Goal: Check status: Check status

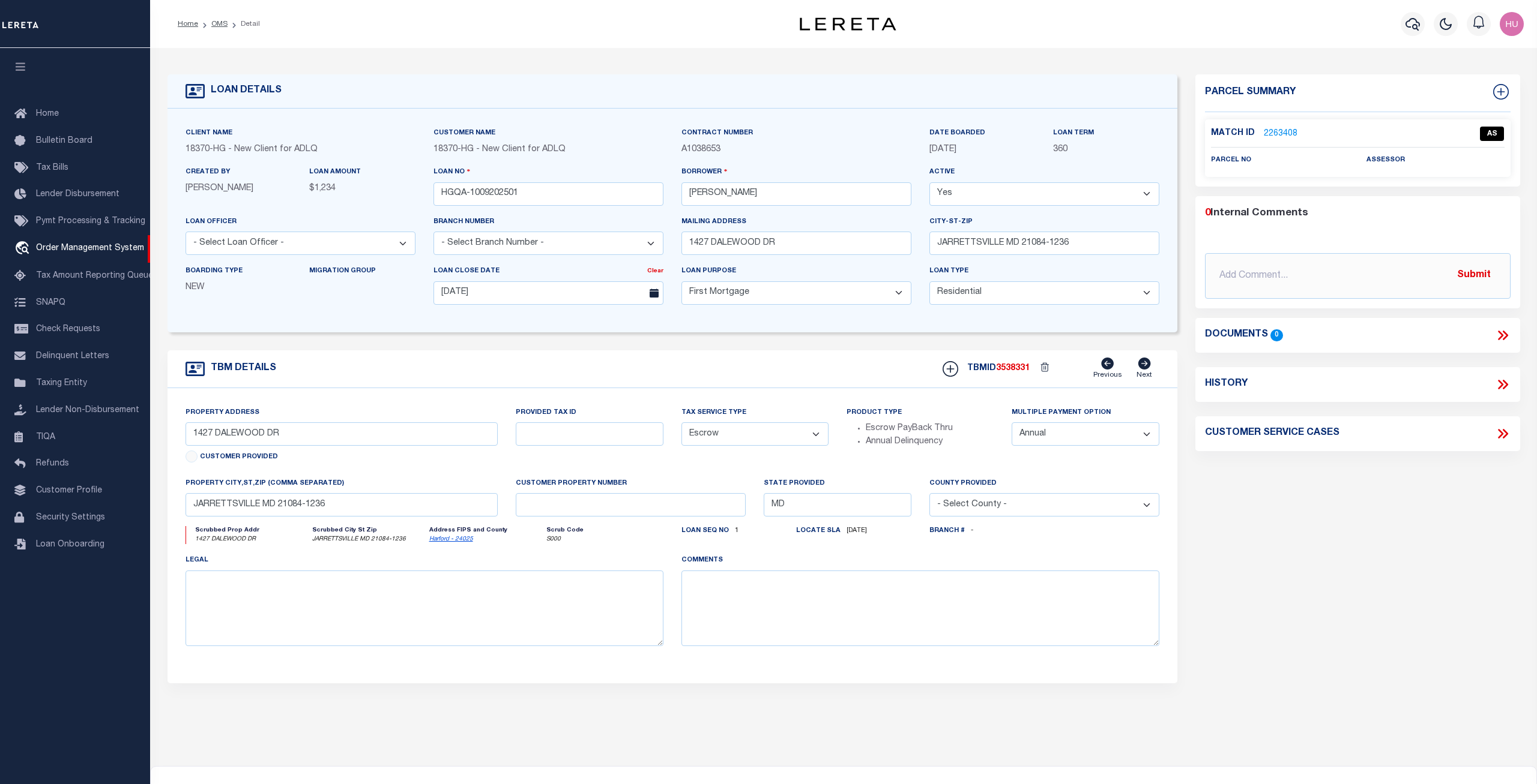
select select "10"
select select "Escrow"
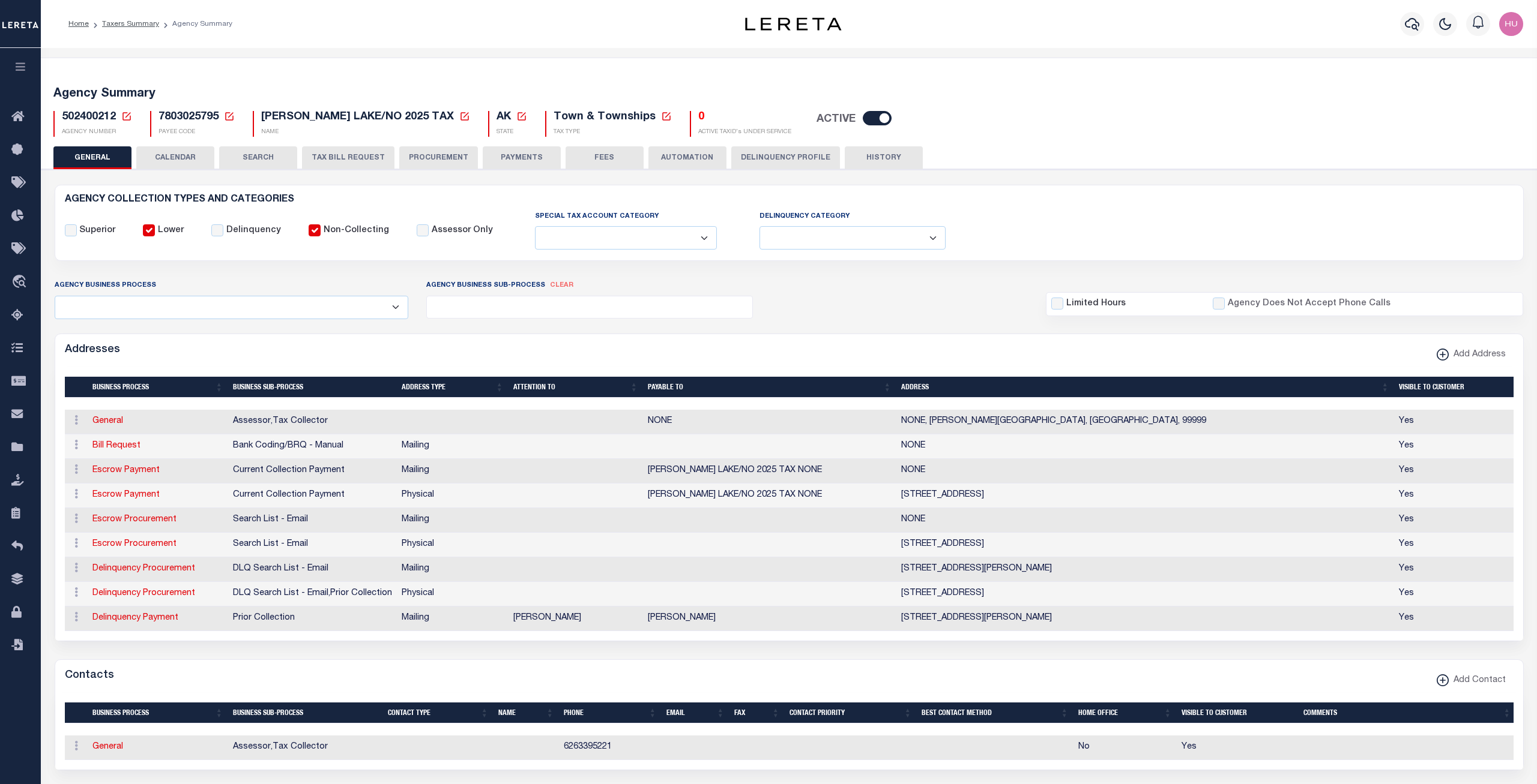
select select
drag, startPoint x: 292, startPoint y: 203, endPoint x: 57, endPoint y: 198, distance: 235.1
click at [57, 198] on div "AGENCY COLLECTION TYPES AND CATEGORIES Superior Lower Delinquency Non-Collecting" at bounding box center [789, 223] width 1467 height 55
click at [305, 200] on h6 "AGENCY COLLECTION TYPES AND CATEGORIES" at bounding box center [790, 201] width 1449 height 11
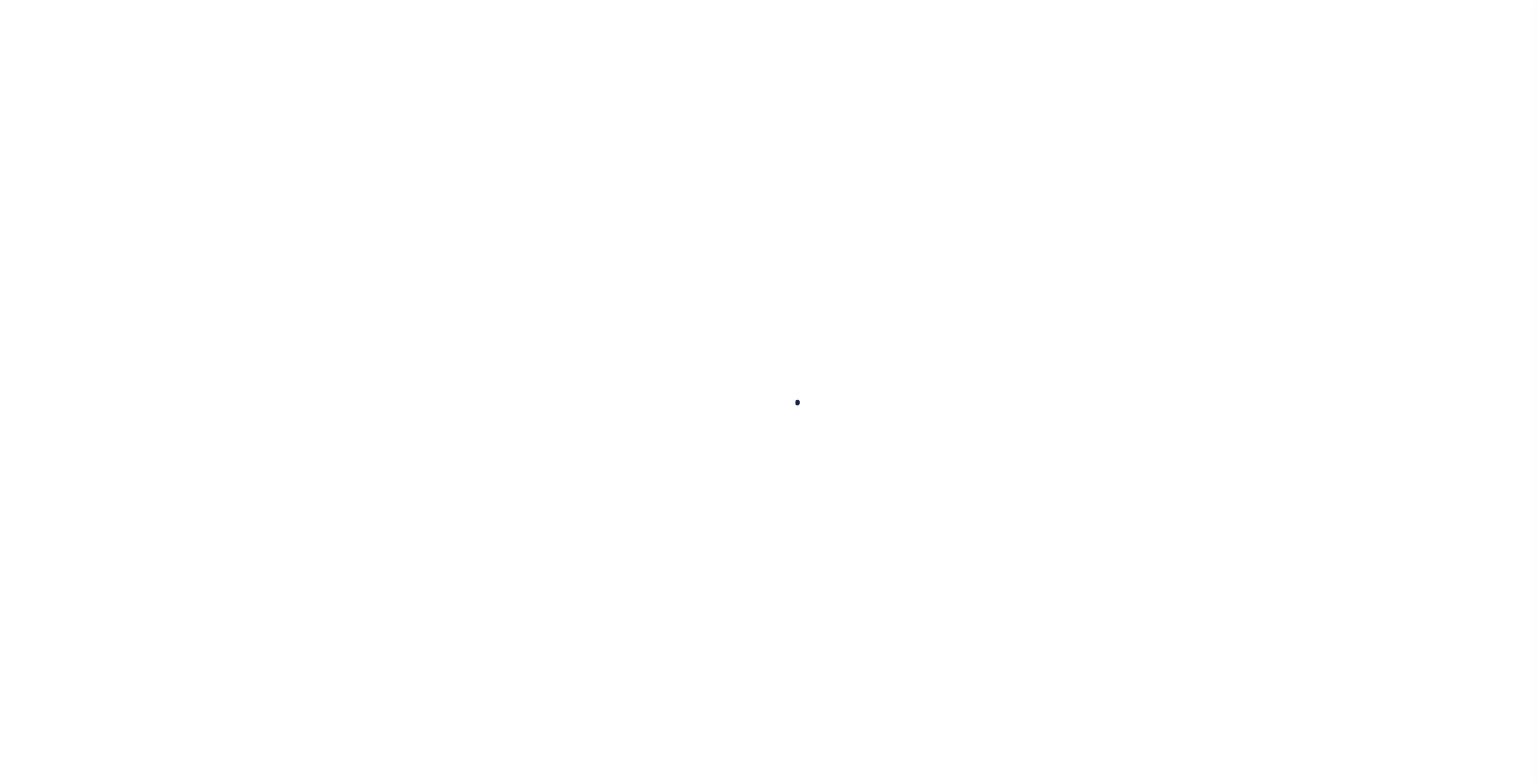
select select "10"
select select "Escrow"
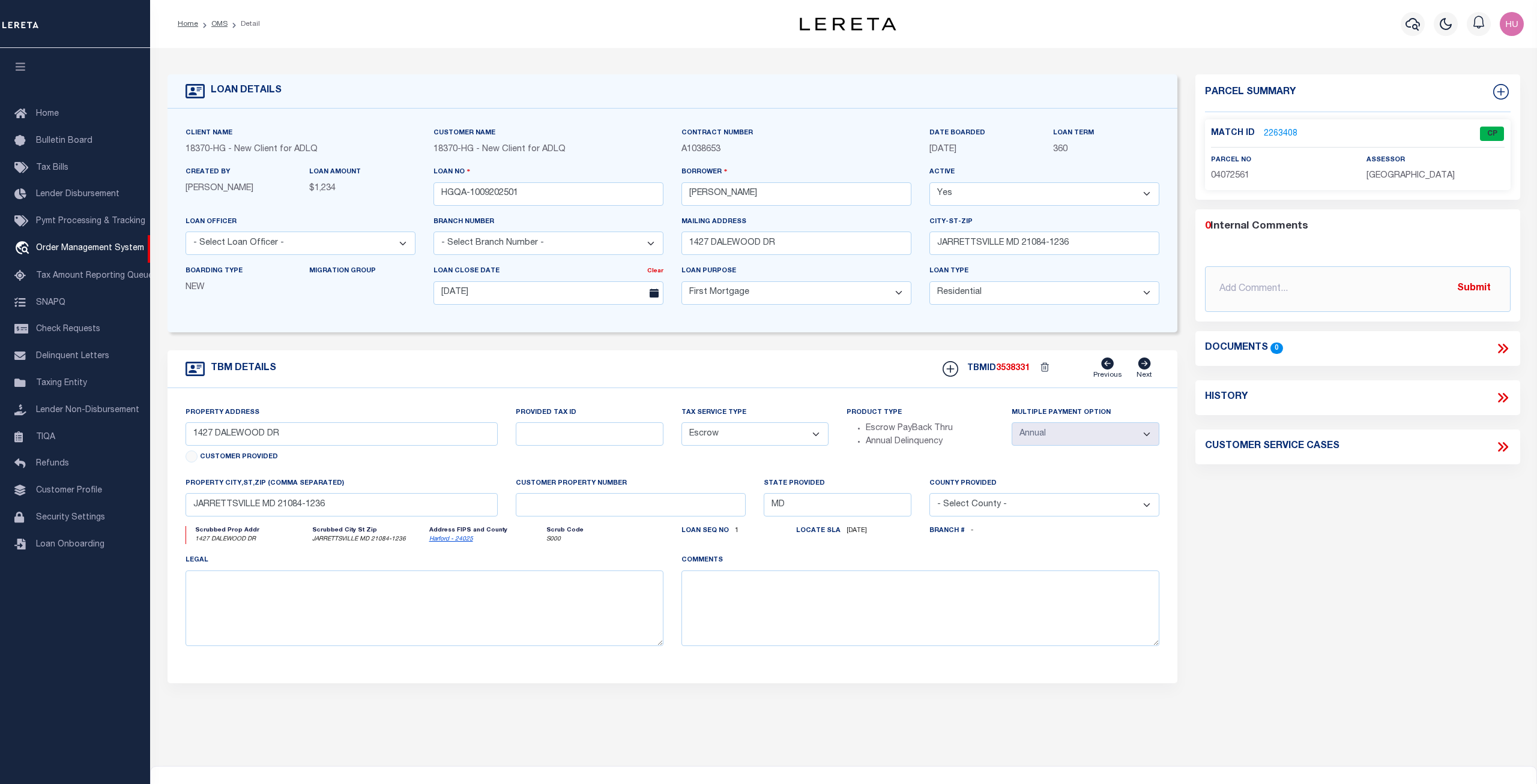
click at [1281, 131] on link "2263408" at bounding box center [1281, 134] width 33 height 12
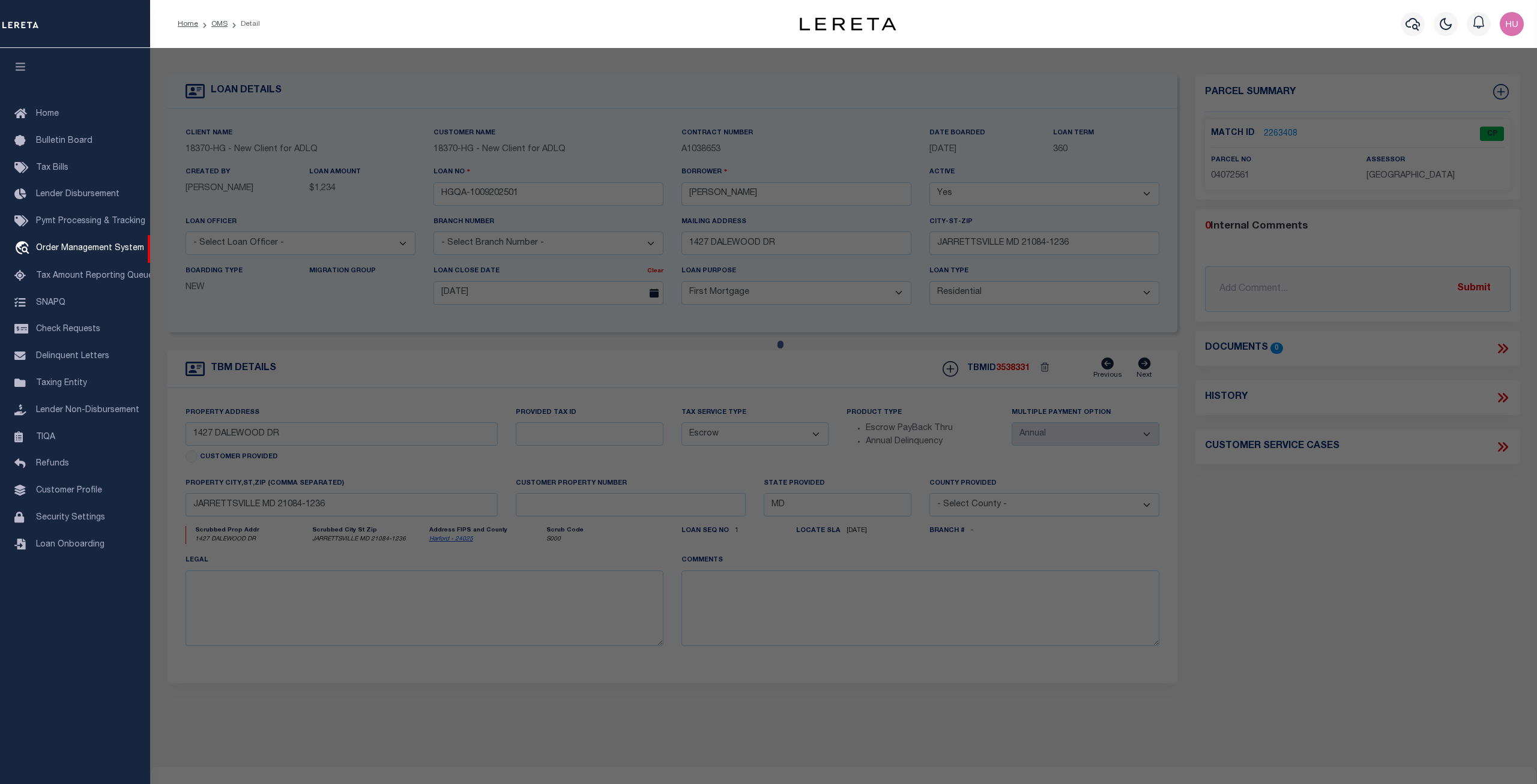
checkbox input "false"
select select "CP"
type input "BENJAMIN B PRIEBE"
select select "ATL"
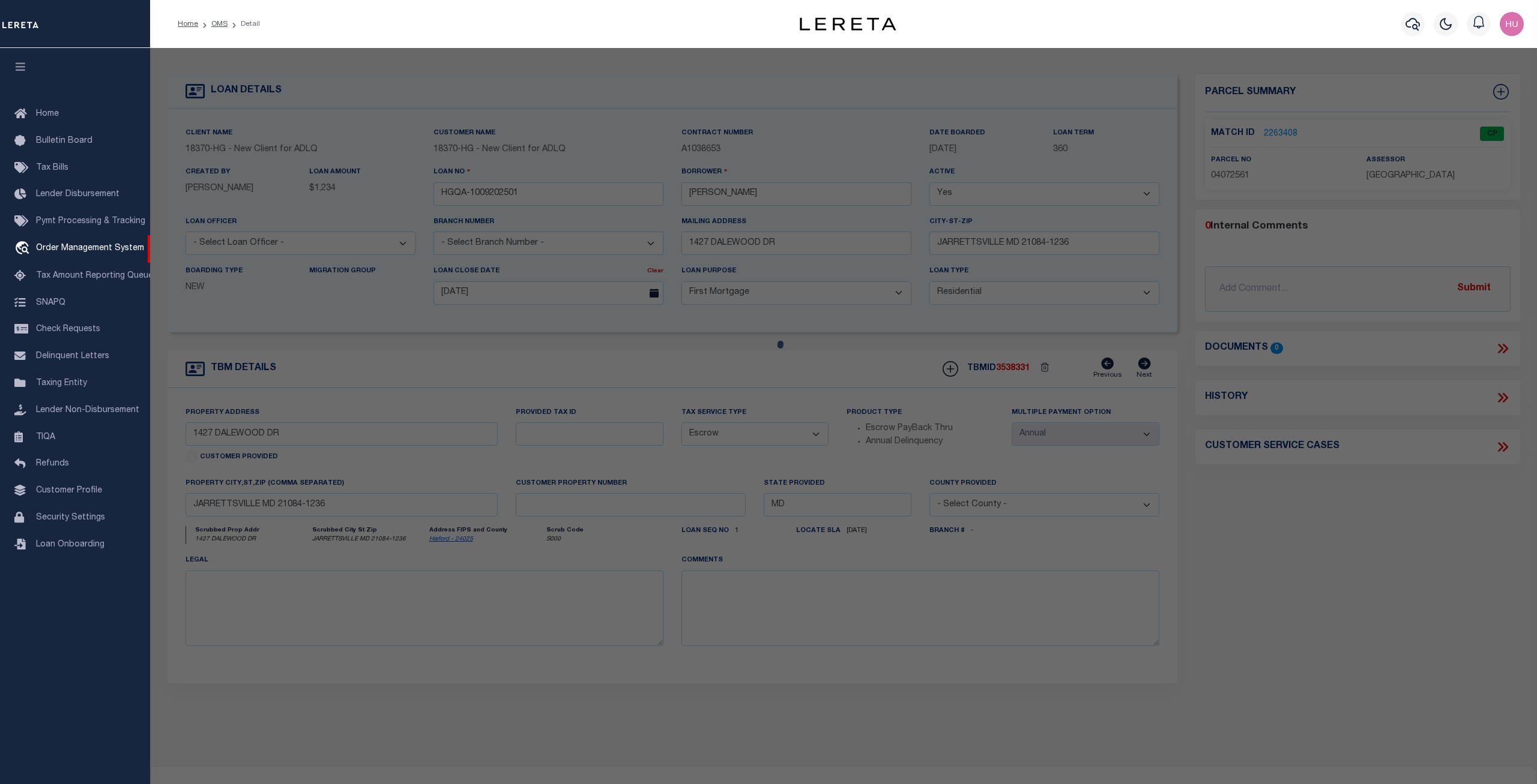
select select "ADD"
type input "1427 DALEWOOD DR"
checkbox input "false"
type input "JARRETTSVILLE, MD 21084"
type textarea "LOT 21 141/160X186 [STREET_ADDRESS][PERSON_NAME]"
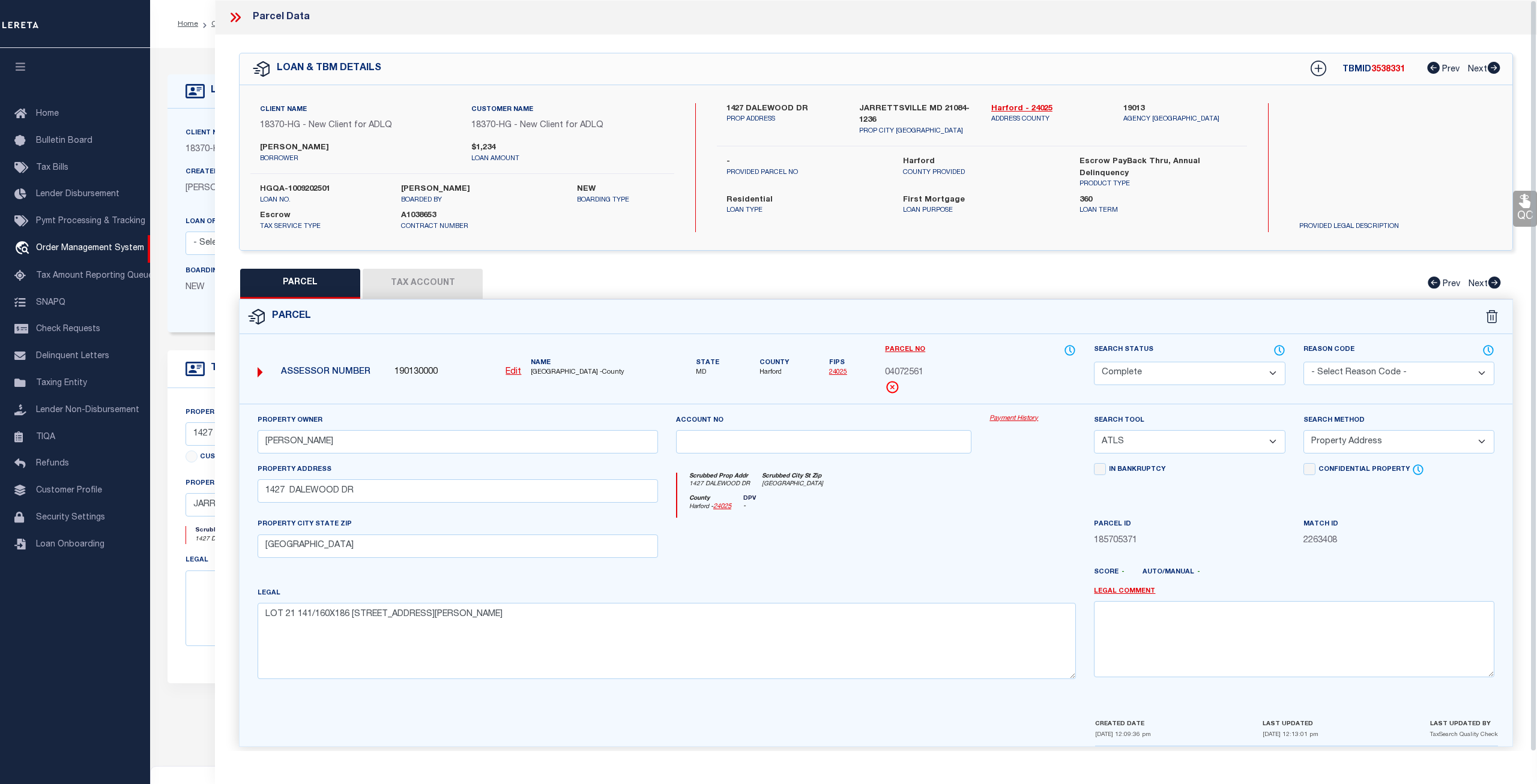
click at [240, 19] on icon at bounding box center [235, 18] width 16 height 16
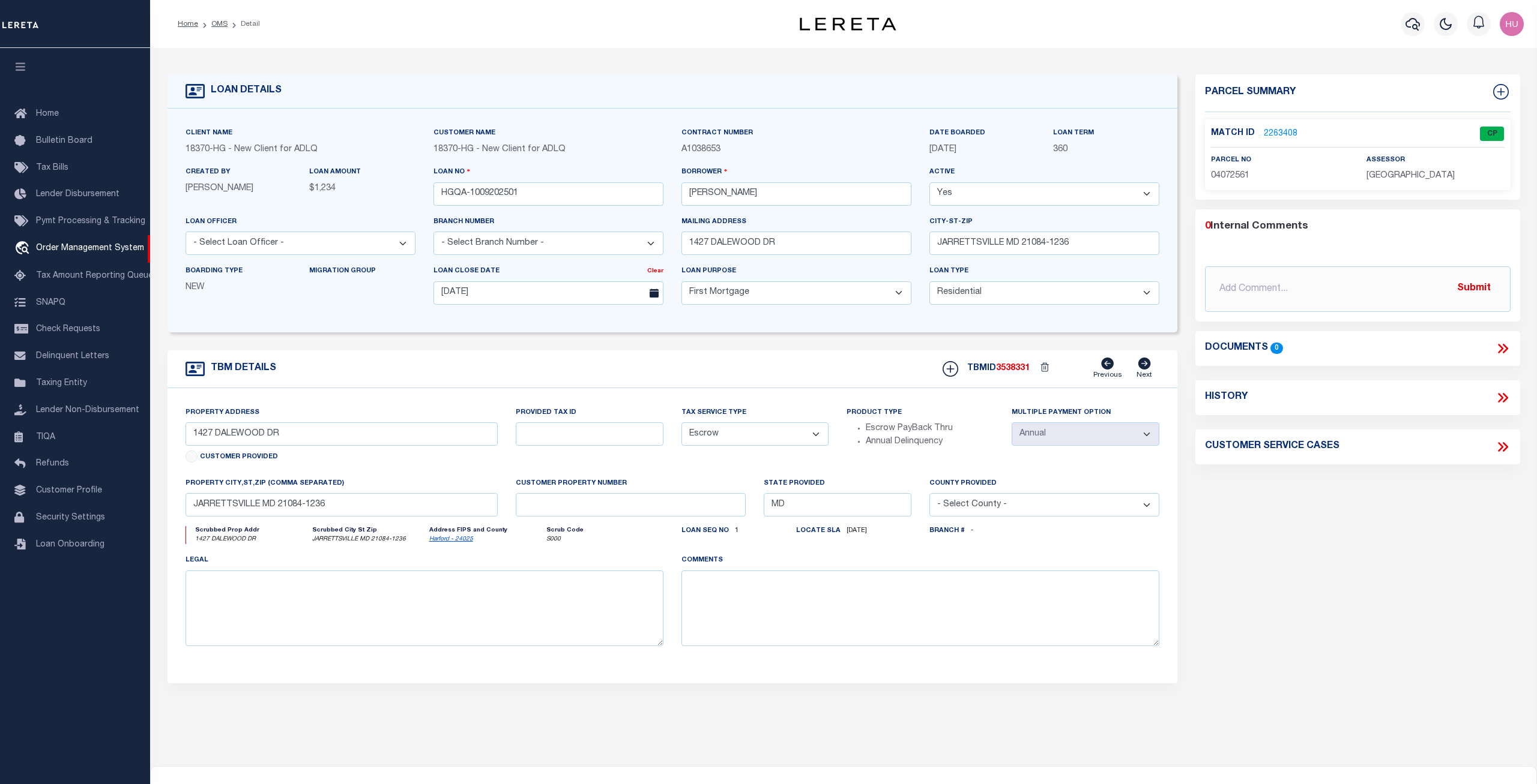
click at [1278, 128] on link "2263408" at bounding box center [1281, 134] width 33 height 12
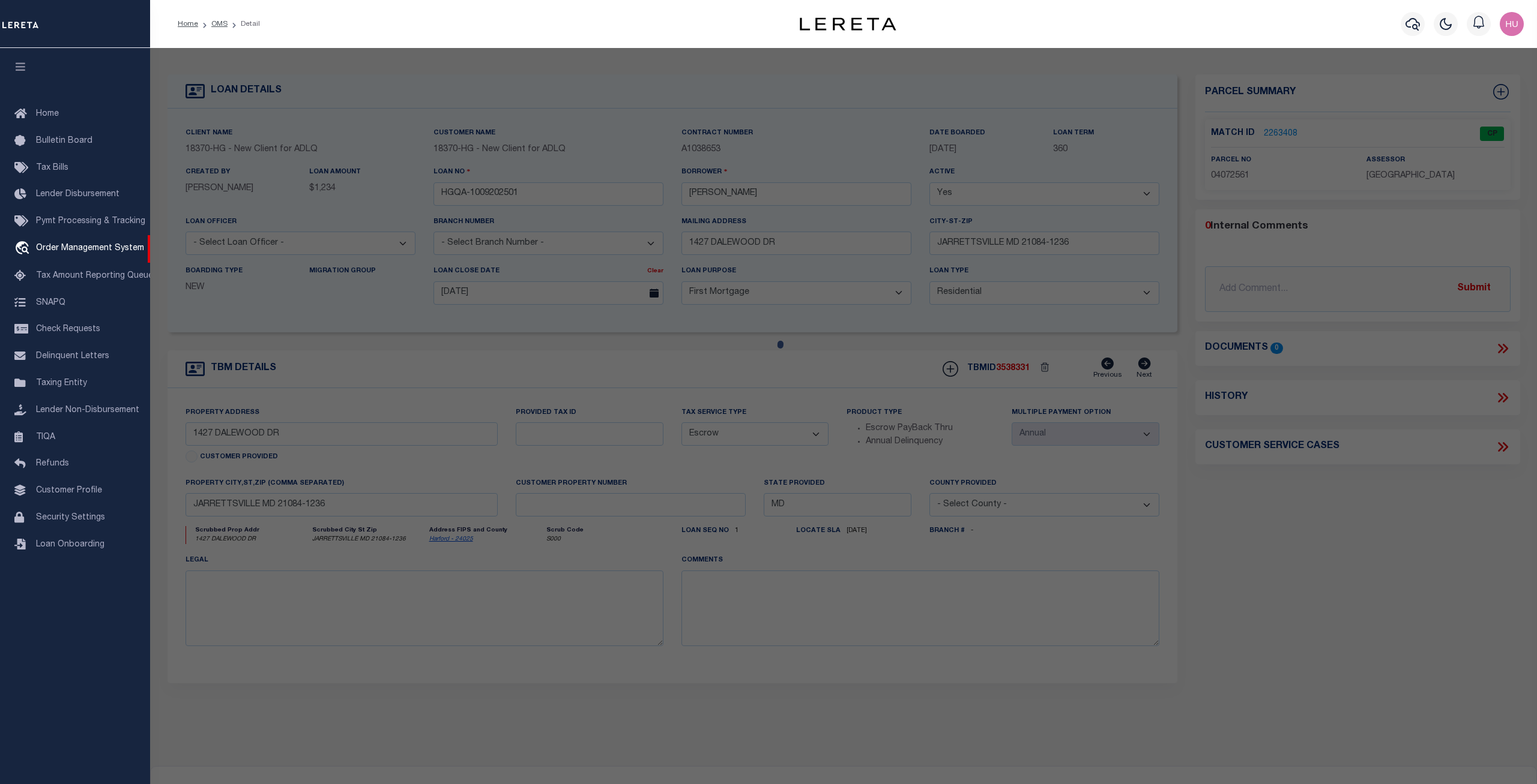
select select "AS"
select select
checkbox input "false"
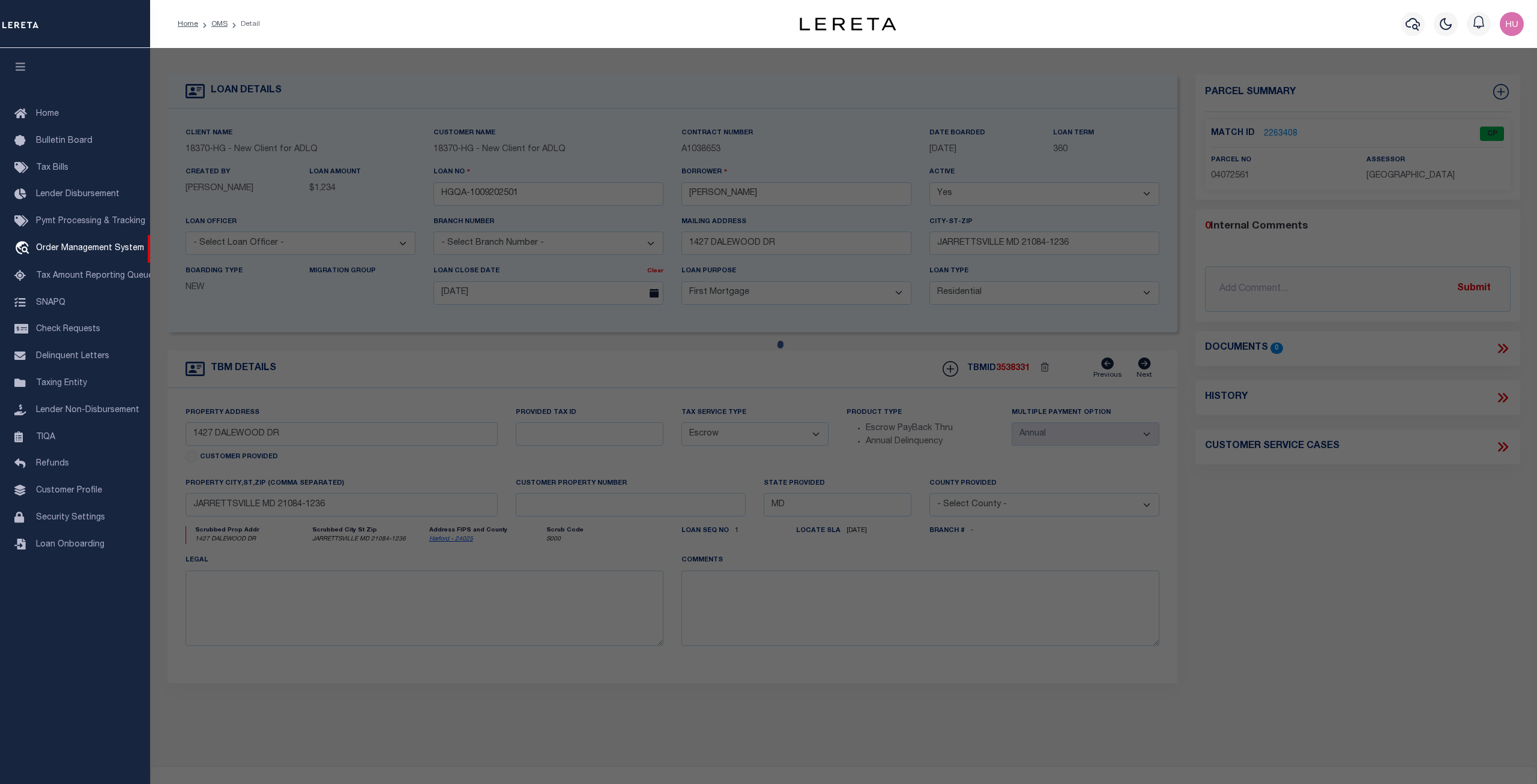
select select "CP"
type input "BENJAMIN B PRIEBE"
select select "ATL"
select select "ADD"
type input "1427 DALEWOOD DR"
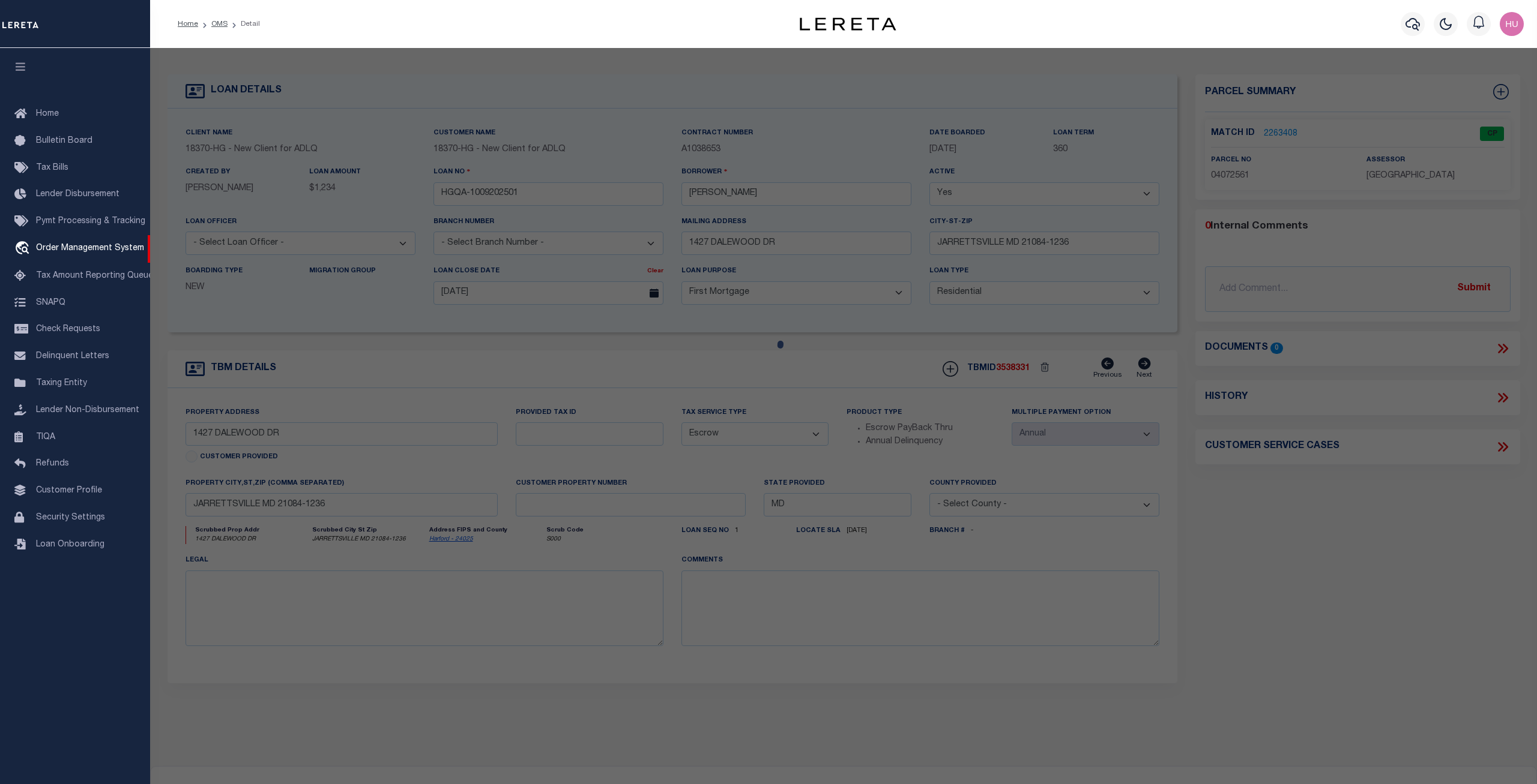
checkbox input "false"
type input "JARRETTSVILLE, MD 21084"
type textarea "LOT 21 141/160X186 [STREET_ADDRESS][PERSON_NAME]"
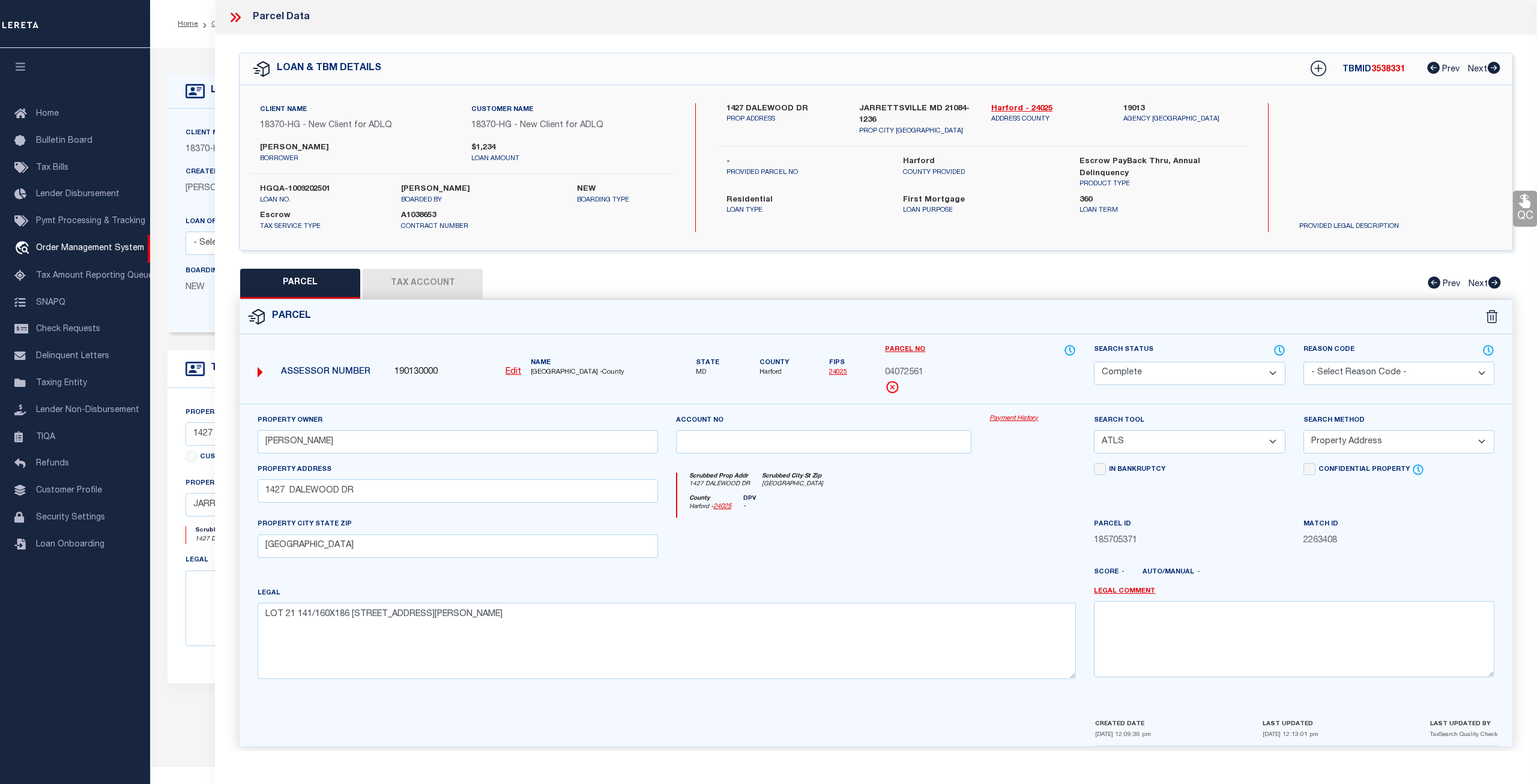
click at [1013, 423] on div "Payment History" at bounding box center [1033, 439] width 105 height 49
click at [1006, 418] on link "Payment History" at bounding box center [1033, 420] width 86 height 11
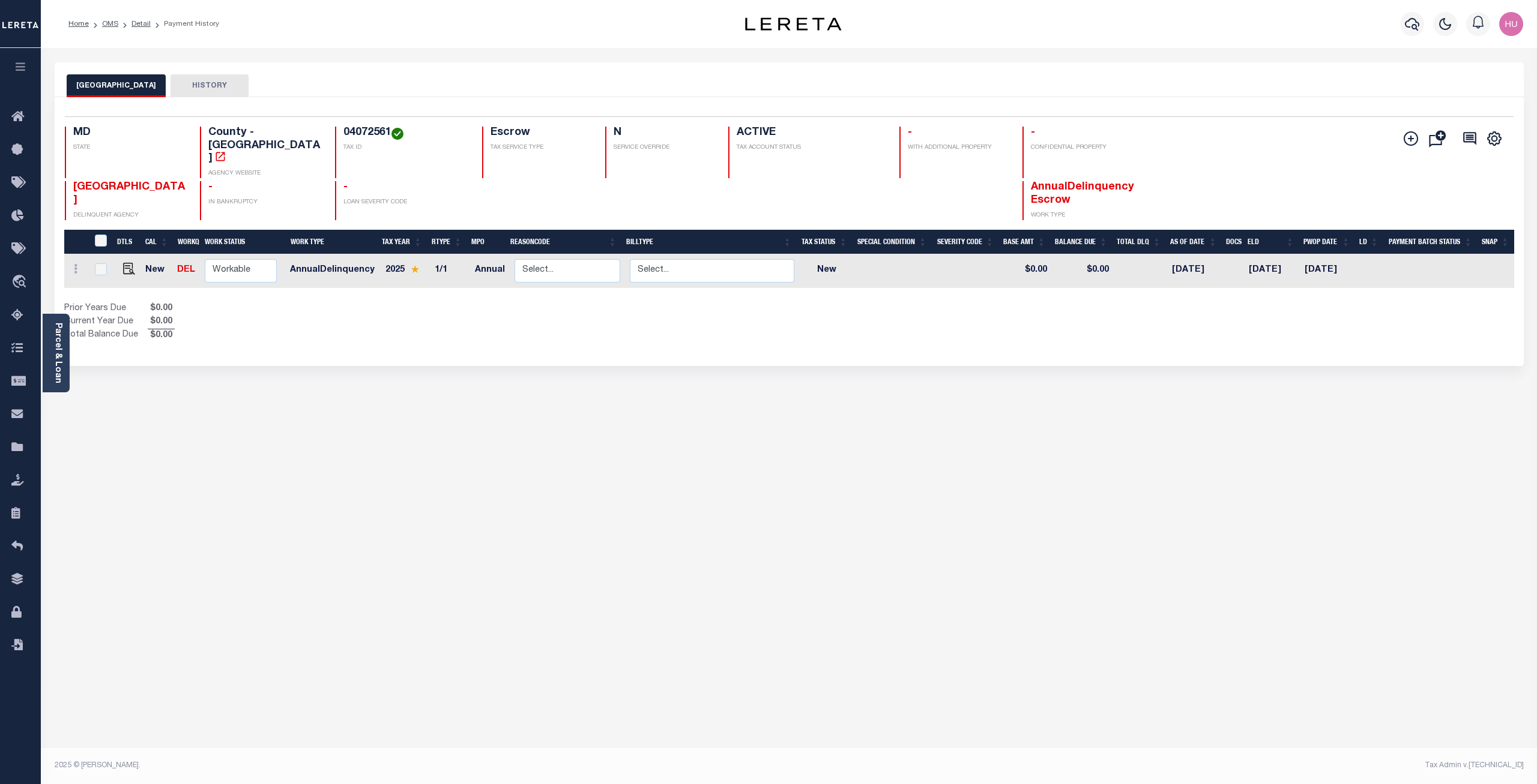
click at [786, 407] on div "HARFORD COUNTY HISTORY Selected 1 Result" at bounding box center [789, 401] width 1487 height 678
click at [141, 24] on link "Detail" at bounding box center [141, 24] width 19 height 7
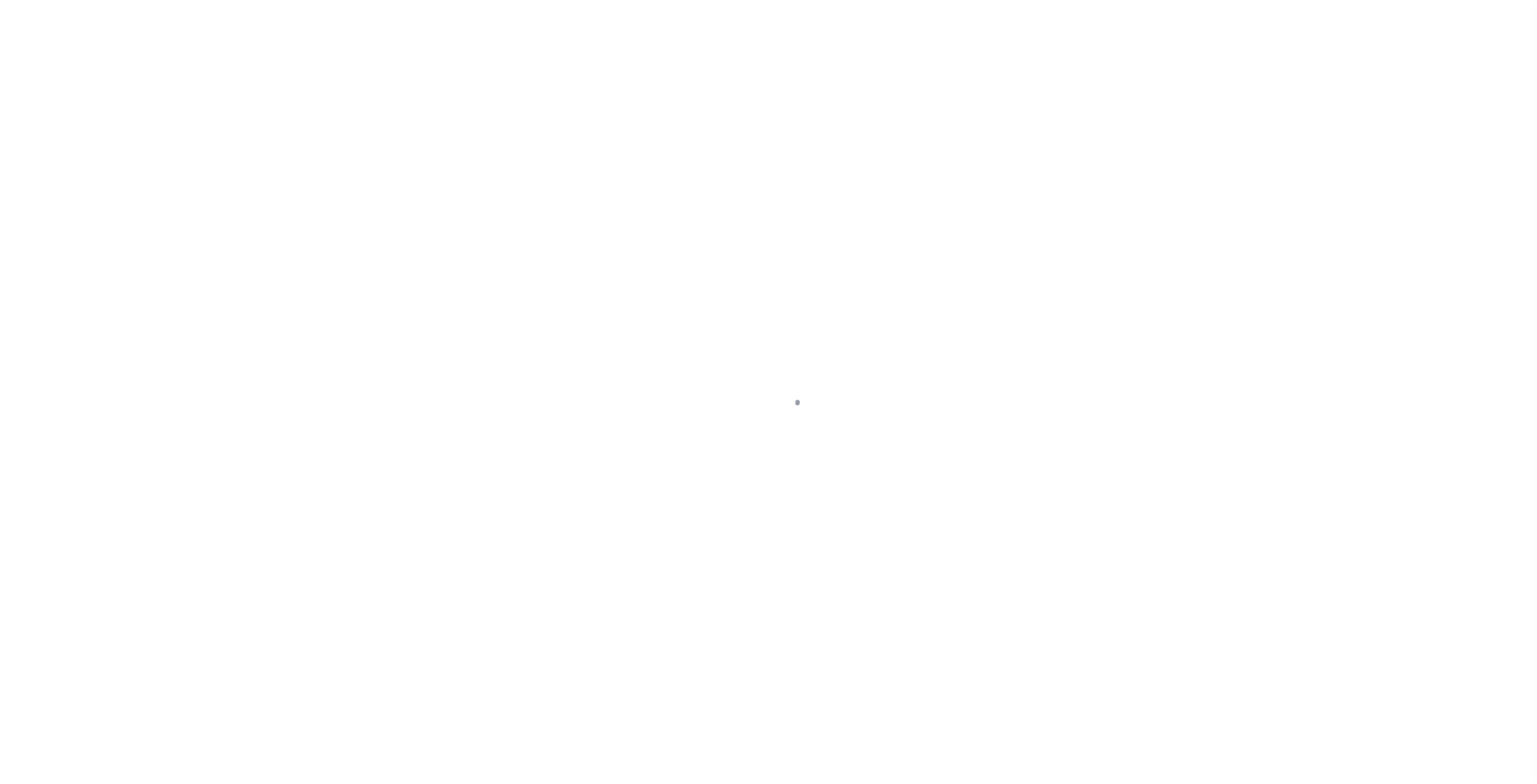
select select "10"
select select "Escrow"
type input "1427 DALEWOOD DR"
type input "JARRETTSVILLE MD 21084-1236"
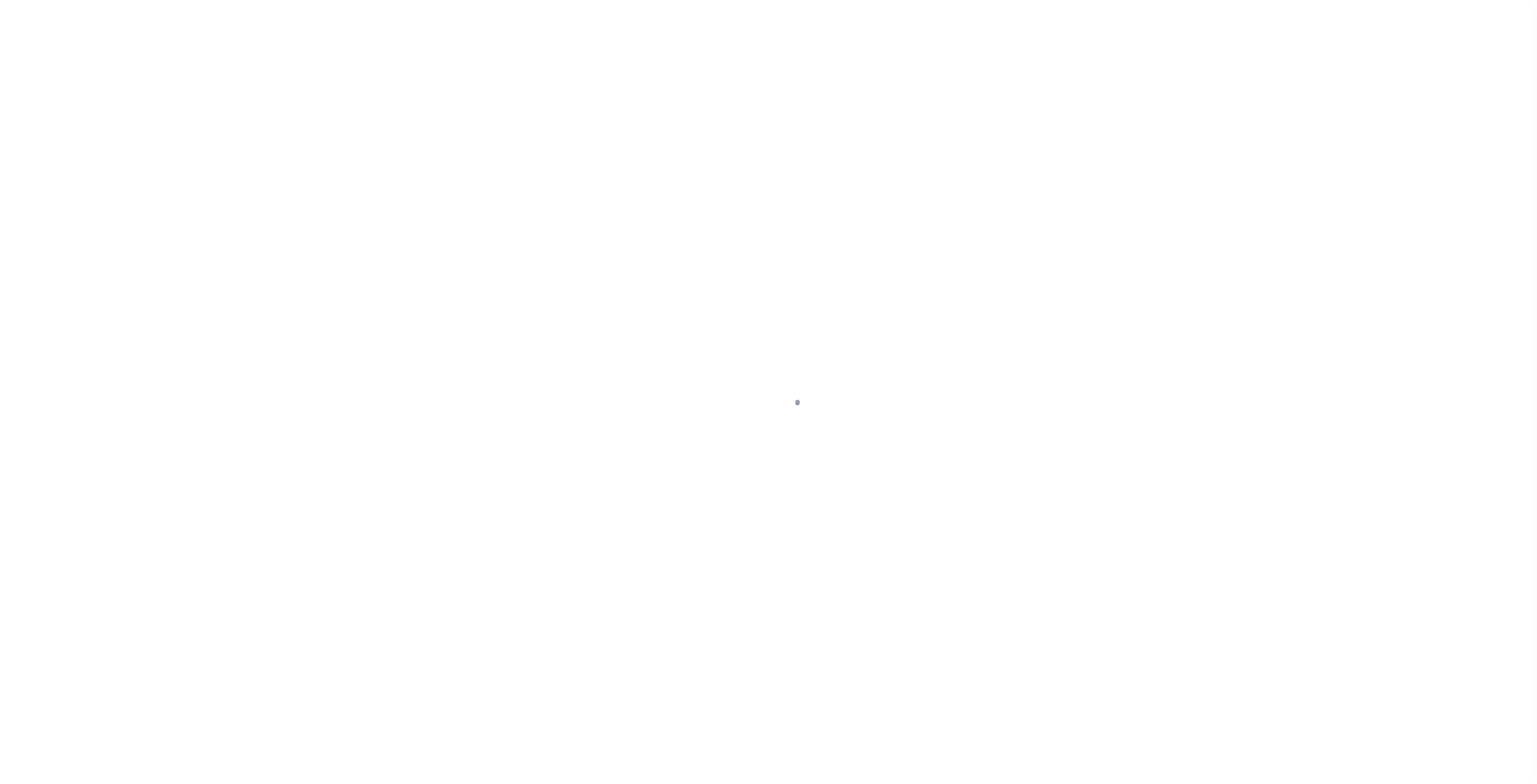
type input "MD"
select select
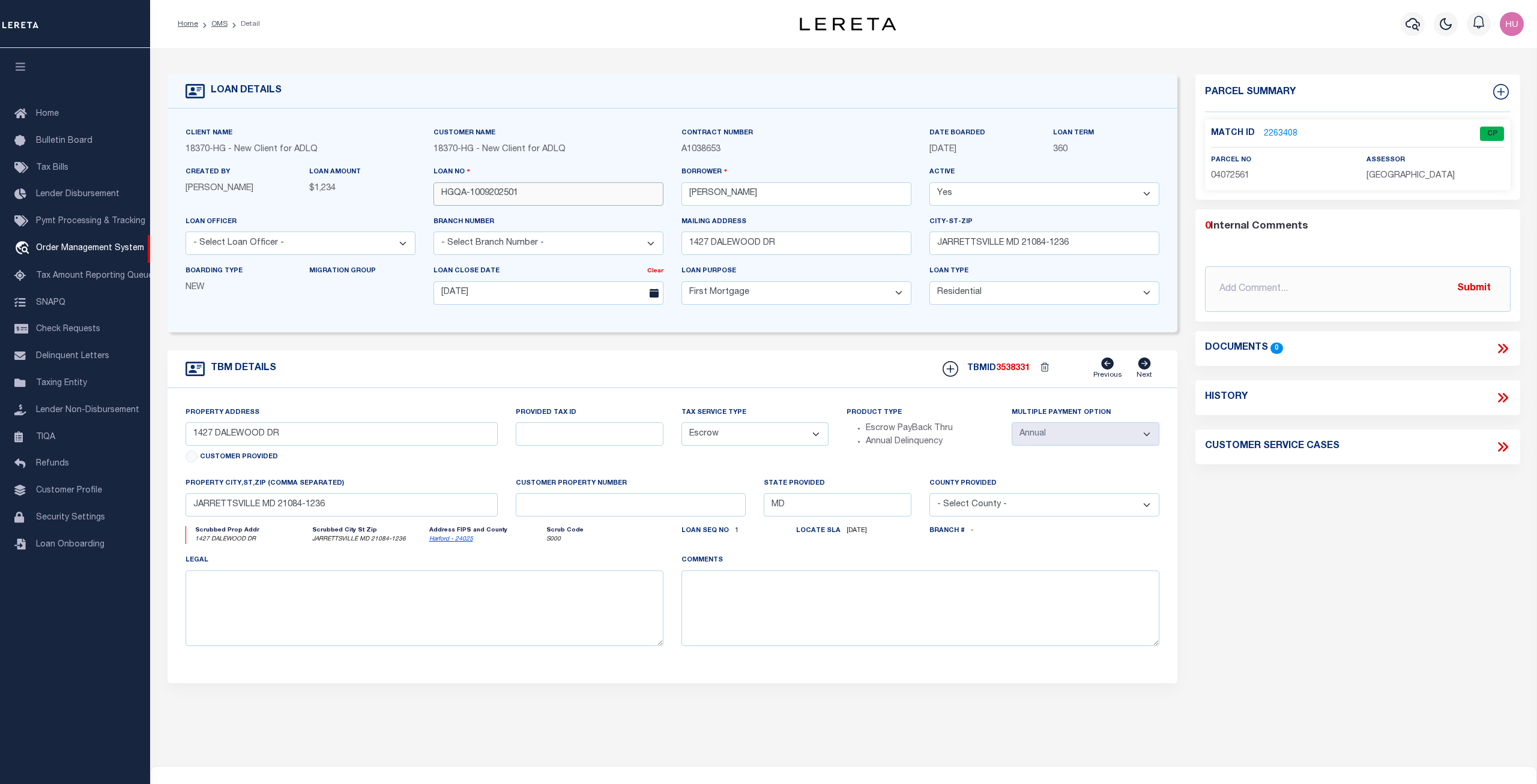
drag, startPoint x: 519, startPoint y: 195, endPoint x: 431, endPoint y: 194, distance: 88.0
click at [433, 194] on input "HGQA-1009202501" at bounding box center [548, 194] width 230 height 24
click at [1273, 129] on link "2263408" at bounding box center [1281, 134] width 33 height 12
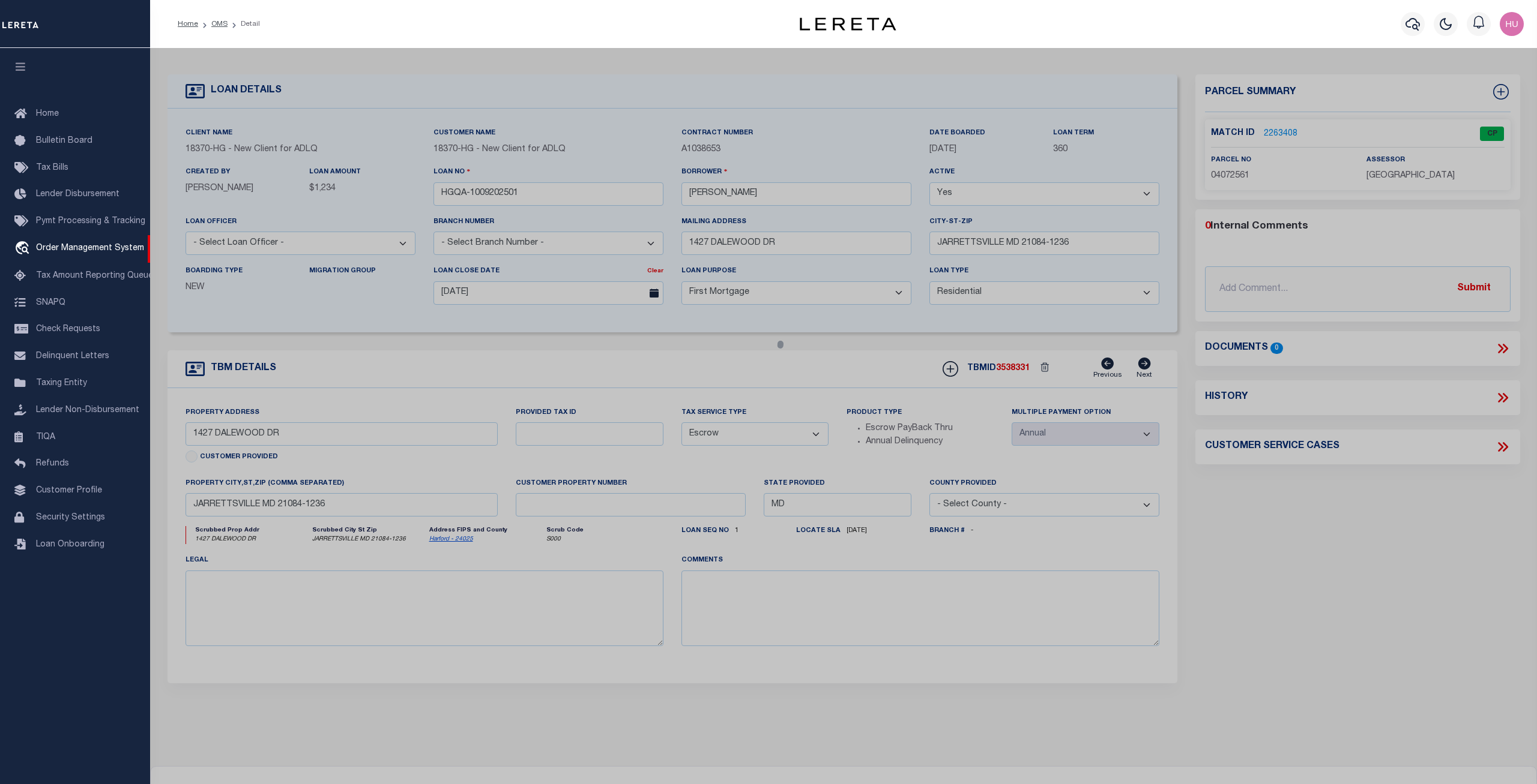
checkbox input "false"
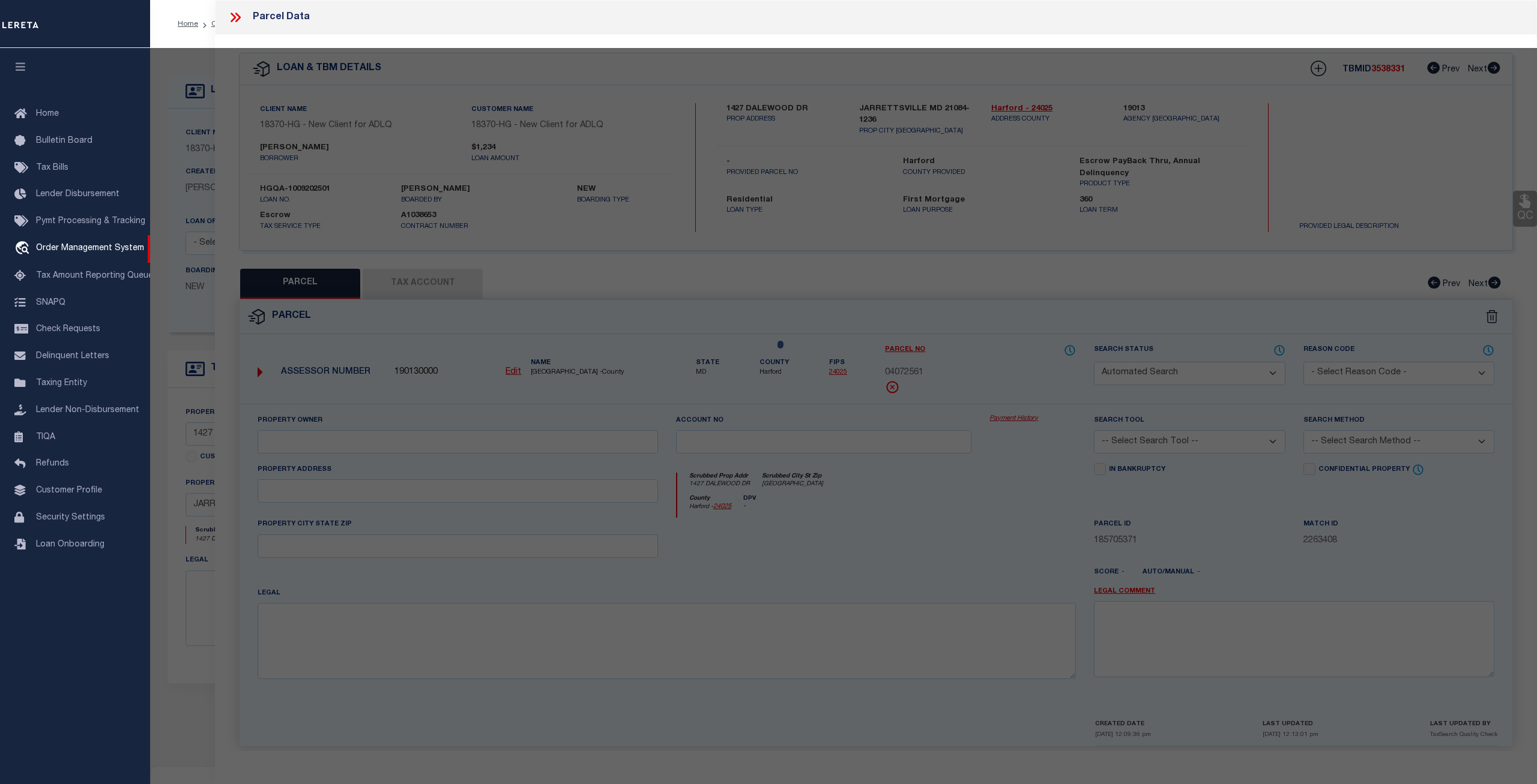
select select "CP"
type input "BENJAMIN B PRIEBE"
select select "ATL"
select select "ADD"
type input "1427 DALEWOOD DR"
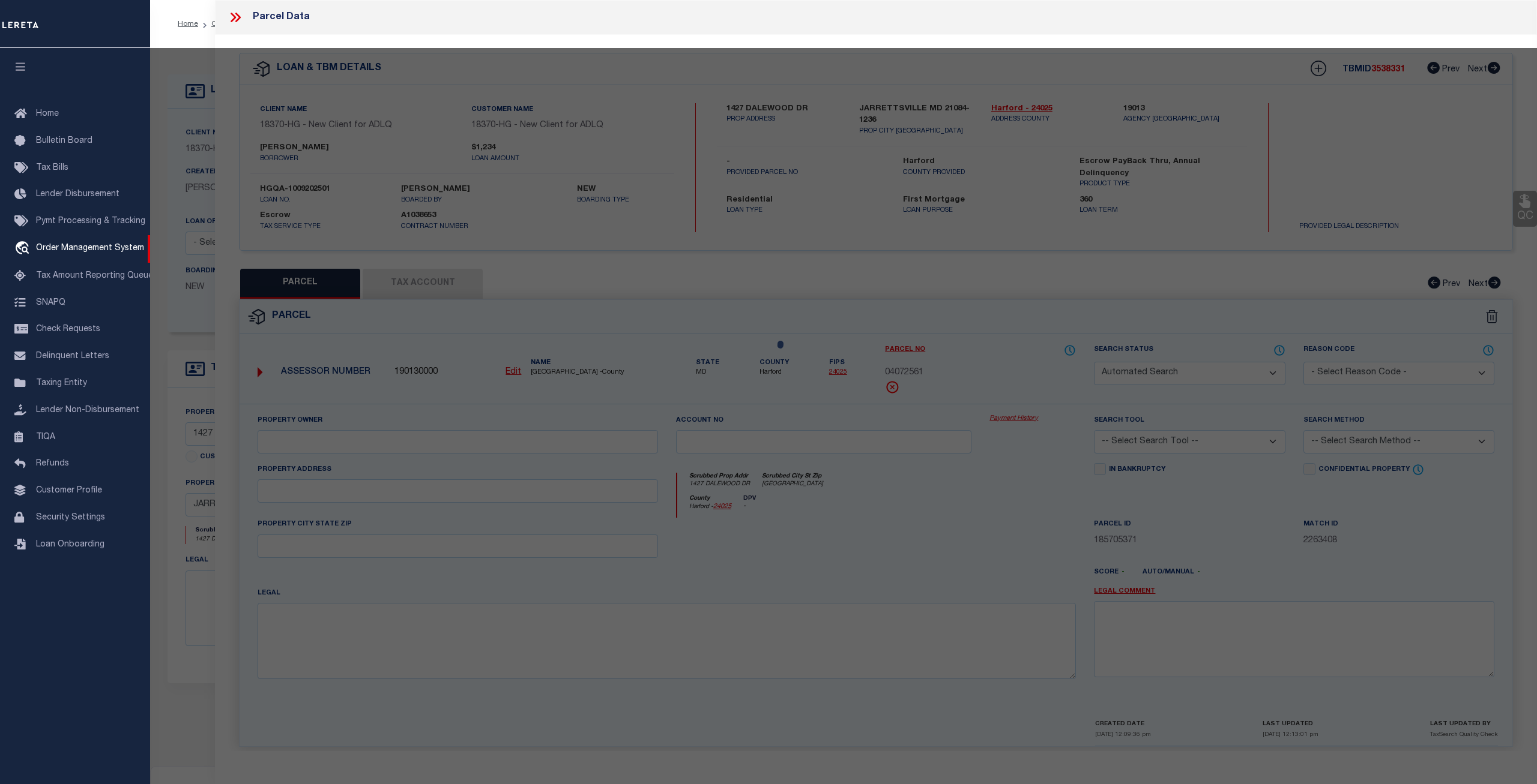
checkbox input "false"
type input "JARRETTSVILLE, MD 21084"
type textarea "LOT 21 141/160X186 [STREET_ADDRESS][PERSON_NAME]"
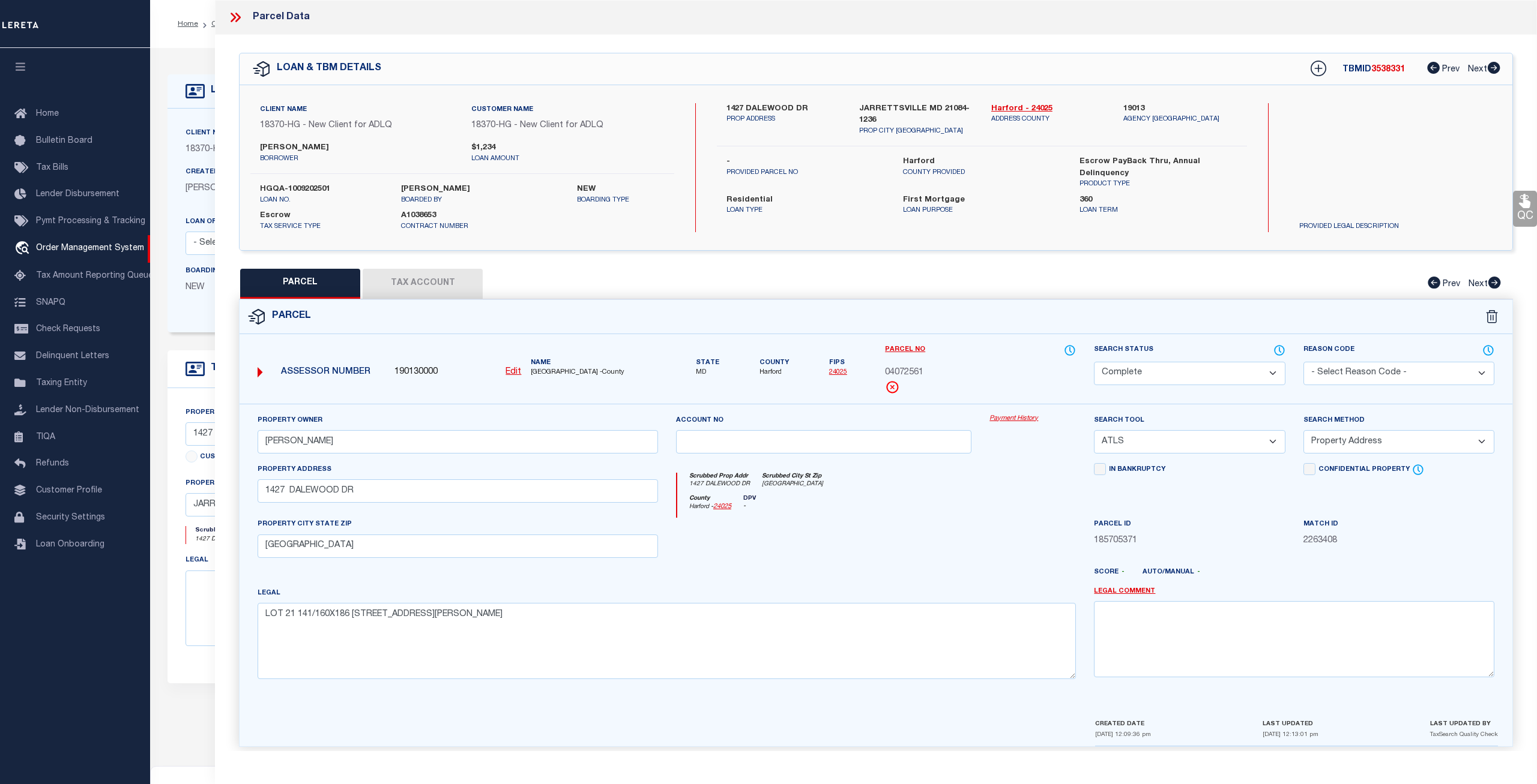
click at [1015, 420] on link "Payment History" at bounding box center [1033, 420] width 86 height 11
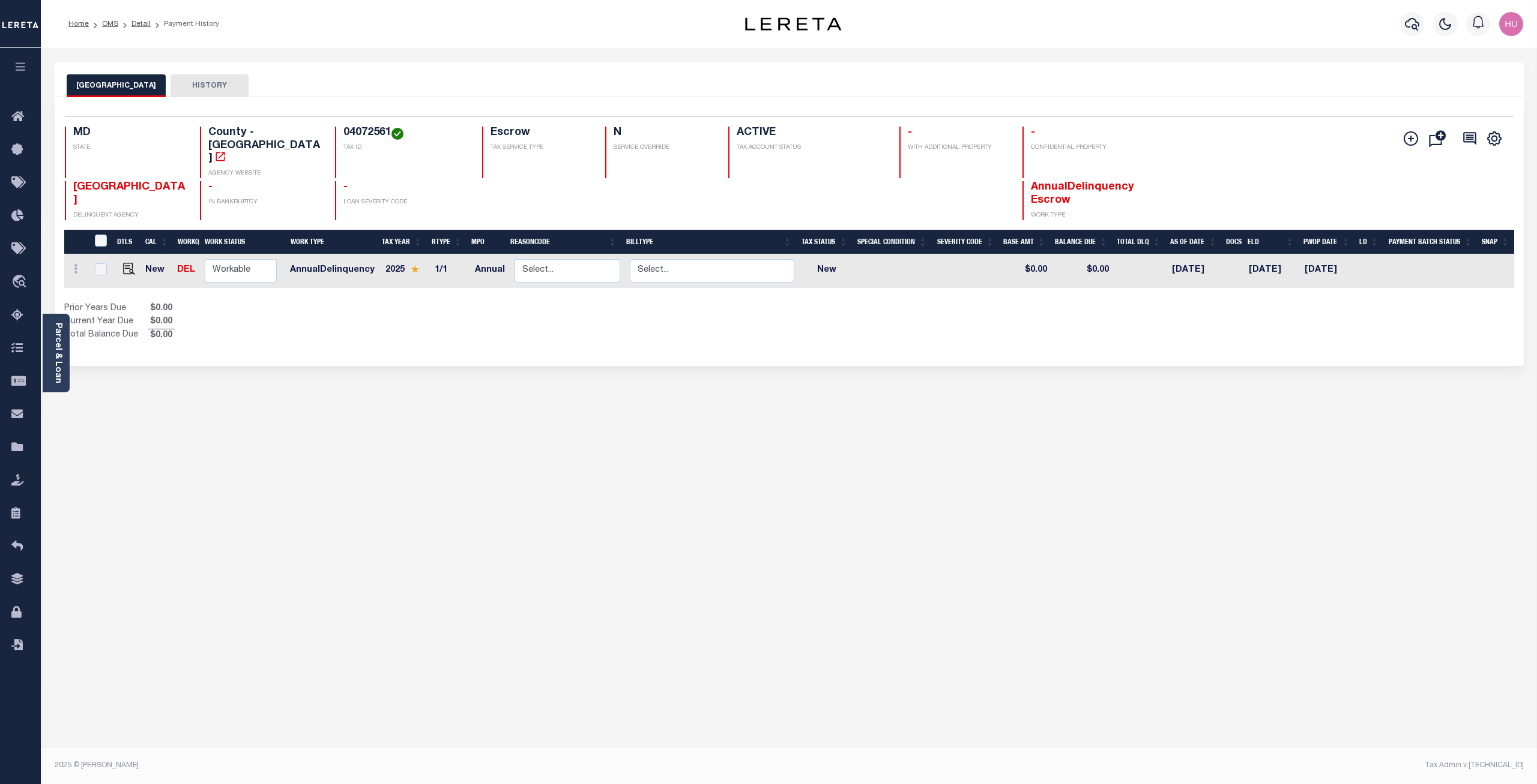
click at [469, 331] on div "Selected 1 Result 1 Items per page 25 50 100 MD STATE 04072561" at bounding box center [789, 231] width 1469 height 269
